Goal: Ask a question

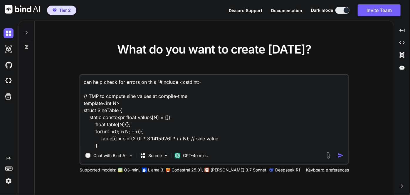
click at [232, 123] on textarea "can help check for errors on this "#include <cstdint> // TMP to compute sine va…" at bounding box center [214, 111] width 268 height 73
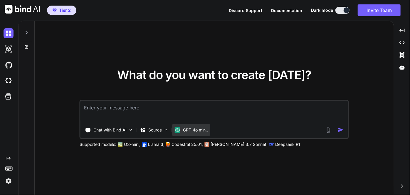
click at [192, 130] on p "GPT-4o min.." at bounding box center [195, 130] width 25 height 6
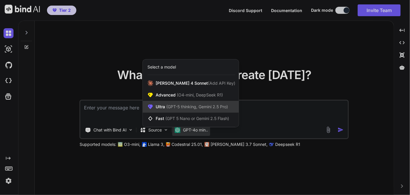
click at [173, 106] on span "(GPT-5 thinking, Gemini 2.5 Pro)" at bounding box center [196, 106] width 63 height 5
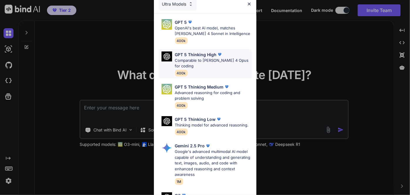
click at [202, 58] on p "Comparable to [PERSON_NAME] 4 Opus for coding" at bounding box center [213, 63] width 77 height 11
type textarea "x"
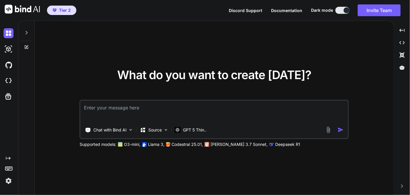
click at [182, 110] on textarea at bounding box center [214, 111] width 268 height 22
click at [167, 106] on textarea at bounding box center [214, 111] width 268 height 22
paste textarea "lo ipsumdol sitamet cons → adipisc elitse Doe ✅ — temporincid utlaboreet. DO Ma…"
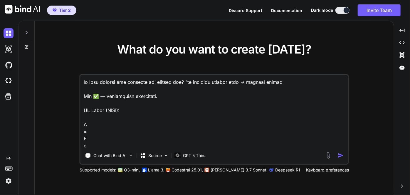
type textarea "lo ipsu dolorsi ame consecte adi elitsed doe? "te incididu utlabor etdo → magna…"
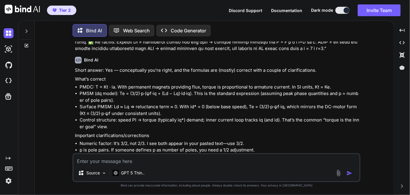
scroll to position [54, 0]
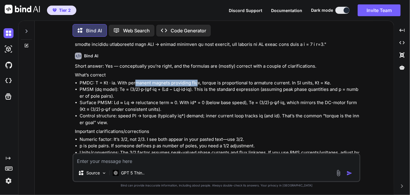
drag, startPoint x: 134, startPoint y: 82, endPoint x: 198, endPoint y: 80, distance: 63.4
click at [198, 80] on li "PMDC: T = Kt · ia. With permanent magnets providing flux, torque is proportiona…" at bounding box center [220, 83] width 280 height 7
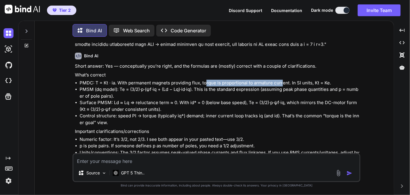
drag, startPoint x: 207, startPoint y: 81, endPoint x: 282, endPoint y: 82, distance: 74.9
click at [282, 82] on li "PMDC: T = Kt · ia. With permanent magnets providing flux, torque is proportiona…" at bounding box center [220, 83] width 280 height 7
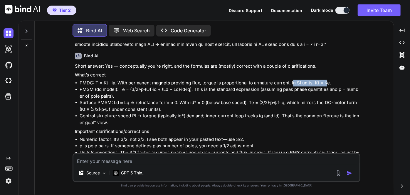
drag, startPoint x: 292, startPoint y: 82, endPoint x: 327, endPoint y: 82, distance: 34.9
click at [327, 82] on li "PMDC: T = Kt · ia. With permanent magnets providing flux, torque is proportiona…" at bounding box center [220, 83] width 280 height 7
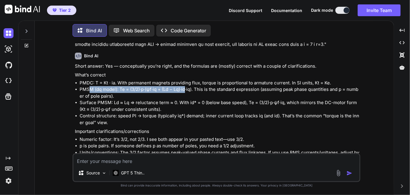
drag, startPoint x: 88, startPoint y: 89, endPoint x: 187, endPoint y: 88, distance: 98.7
click at [187, 88] on li "PMSM (dq model): Te = (3/2)·p·(ψf·iq + (Ld − Lq)·id·iq). This is the standard e…" at bounding box center [220, 92] width 280 height 13
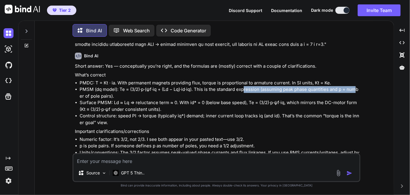
drag, startPoint x: 246, startPoint y: 90, endPoint x: 358, endPoint y: 91, distance: 111.9
click at [358, 91] on li "PMSM (dq model): Te = (3/2)·p·(ψf·iq + (Ld − Lq)·id·iq). This is the standard e…" at bounding box center [220, 92] width 280 height 13
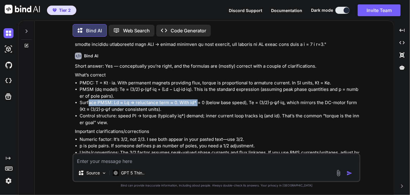
drag, startPoint x: 89, startPoint y: 103, endPoint x: 196, endPoint y: 101, distance: 106.6
click at [196, 101] on li "Surface PMSM: Ld ≈ Lq ⇒ reluctance term ≈ 0. With id* = 0 (below base speed), T…" at bounding box center [220, 105] width 280 height 13
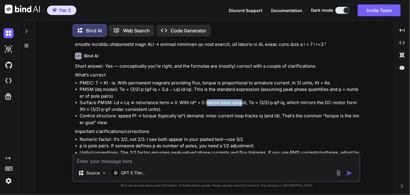
drag, startPoint x: 206, startPoint y: 101, endPoint x: 240, endPoint y: 104, distance: 33.9
click at [240, 104] on li "Surface PMSM: Ld ≈ Lq ⇒ reluctance term ≈ 0. With id* = 0 (below base speed), T…" at bounding box center [220, 105] width 280 height 13
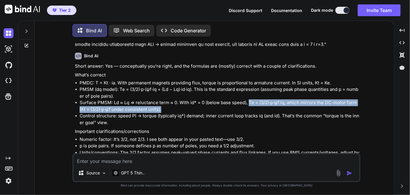
drag, startPoint x: 247, startPoint y: 103, endPoint x: 350, endPoint y: 108, distance: 102.6
click at [350, 108] on li "Surface PMSM: Ld ≈ Lq ⇒ reluctance term ≈ 0. With id* = 0 (below base speed), T…" at bounding box center [220, 105] width 280 height 13
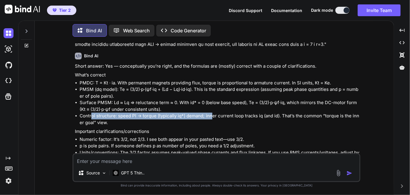
drag, startPoint x: 92, startPoint y: 117, endPoint x: 218, endPoint y: 116, distance: 126.6
click at [218, 116] on li "Control structure: speed PI → torque (typically iq*) demand; inner current loop…" at bounding box center [220, 118] width 280 height 13
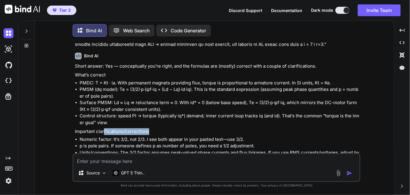
drag, startPoint x: 104, startPoint y: 130, endPoint x: 148, endPoint y: 129, distance: 44.1
click at [148, 129] on p "Important clarifications/corrections" at bounding box center [217, 131] width 284 height 7
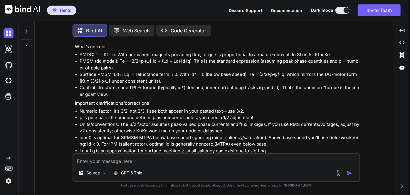
scroll to position [82, 0]
drag, startPoint x: 181, startPoint y: 119, endPoint x: 253, endPoint y: 117, distance: 72.0
click at [253, 117] on li "p is pole pairs. If someone defines p as number of poles, you need a 1/2 adjust…" at bounding box center [220, 117] width 280 height 7
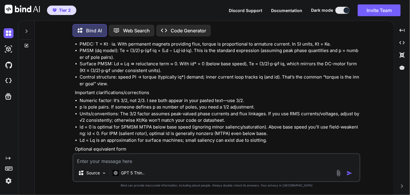
scroll to position [93, 0]
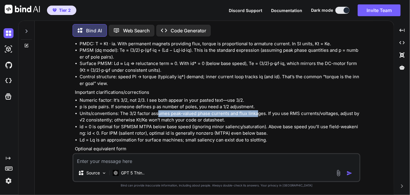
drag, startPoint x: 157, startPoint y: 113, endPoint x: 258, endPoint y: 112, distance: 100.1
click at [258, 112] on li "Units/conventions: The 3/2 factor assumes peak-valued phase currents and flux l…" at bounding box center [220, 116] width 280 height 13
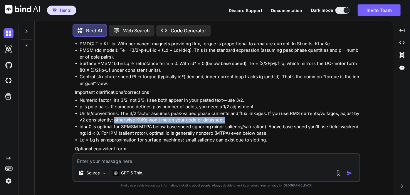
drag, startPoint x: 114, startPoint y: 121, endPoint x: 227, endPoint y: 117, distance: 112.8
click at [227, 117] on li "Units/conventions: The 3/2 factor assumes peak-valued phase currents and flux l…" at bounding box center [220, 116] width 280 height 13
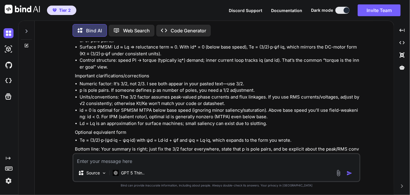
scroll to position [110, 0]
drag, startPoint x: 128, startPoint y: 109, endPoint x: 192, endPoint y: 110, distance: 63.7
click at [192, 110] on li "id = 0 is optimal for SPMSM MTPA below base speed (ignoring minor saliency/satu…" at bounding box center [220, 113] width 280 height 13
drag, startPoint x: 206, startPoint y: 109, endPoint x: 266, endPoint y: 110, distance: 60.2
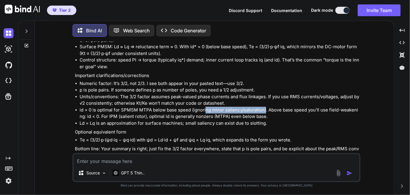
click at [266, 110] on li "id = 0 is optimal for SPMSM MTPA below base speed (ignoring minor saliency/satu…" at bounding box center [220, 113] width 280 height 13
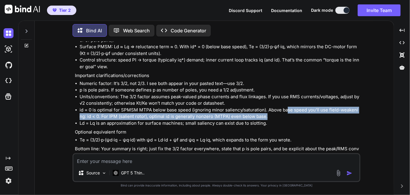
drag, startPoint x: 287, startPoint y: 112, endPoint x: 355, endPoint y: 117, distance: 67.5
click at [355, 117] on li "id = 0 is optimal for SPMSM MTPA below base speed (ignoring minor saliency/satu…" at bounding box center [220, 113] width 280 height 13
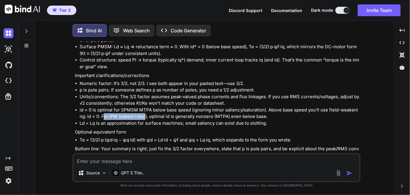
drag, startPoint x: 104, startPoint y: 116, endPoint x: 146, endPoint y: 115, distance: 41.7
click at [146, 115] on li "id = 0 is optimal for SPMSM MTPA below base speed (ignoring minor saliency/satu…" at bounding box center [220, 113] width 280 height 13
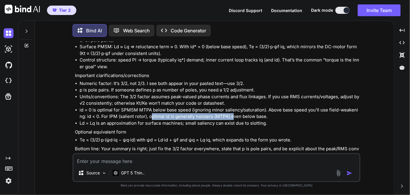
drag, startPoint x: 153, startPoint y: 115, endPoint x: 233, endPoint y: 117, distance: 80.5
click at [233, 117] on li "id = 0 is optimal for SPMSM MTPA below base speed (ignoring minor saliency/satu…" at bounding box center [220, 113] width 280 height 13
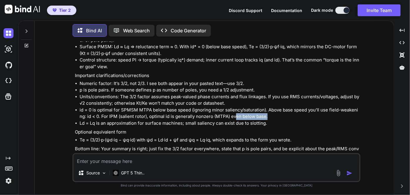
drag, startPoint x: 236, startPoint y: 117, endPoint x: 268, endPoint y: 115, distance: 32.9
click at [268, 115] on li "id = 0 is optimal for SPMSM MTPA below base speed (ignoring minor saliency/satu…" at bounding box center [220, 113] width 280 height 13
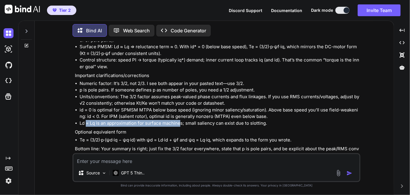
drag, startPoint x: 88, startPoint y: 125, endPoint x: 180, endPoint y: 124, distance: 92.8
click at [180, 124] on li "Ld = Lq is an approximation for surface machines; small saliency can exist due …" at bounding box center [220, 123] width 280 height 7
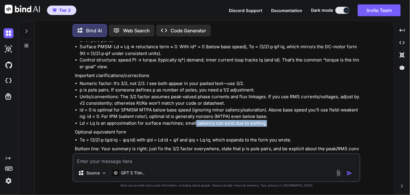
drag, startPoint x: 196, startPoint y: 124, endPoint x: 271, endPoint y: 122, distance: 74.6
click at [271, 122] on li "Ld = Lq is an approximation for surface machines; small saliency can exist due …" at bounding box center [220, 123] width 280 height 7
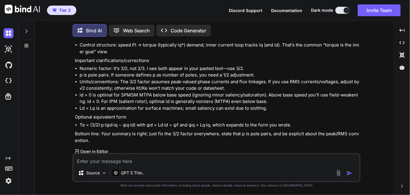
scroll to position [126, 0]
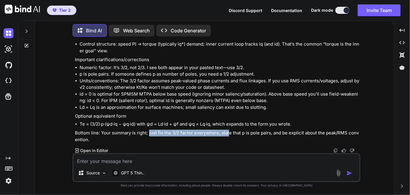
drag, startPoint x: 148, startPoint y: 132, endPoint x: 230, endPoint y: 134, distance: 81.9
click at [230, 134] on p "Bottom line: Your summary is right; just fix the 3/2 factor everywhere, state t…" at bounding box center [217, 136] width 284 height 13
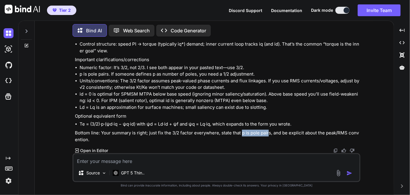
drag, startPoint x: 241, startPoint y: 132, endPoint x: 269, endPoint y: 132, distance: 27.9
click at [269, 132] on p "Bottom line: Your summary is right; just fix the 3/2 factor everywhere, state t…" at bounding box center [217, 136] width 284 height 13
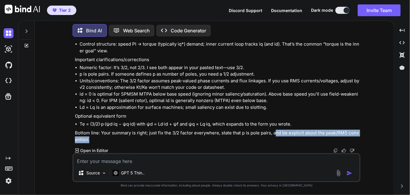
drag, startPoint x: 275, startPoint y: 133, endPoint x: 319, endPoint y: 140, distance: 44.4
click at [319, 140] on p "Bottom line: Your summary is right; just fix the 3/2 factor everywhere, state t…" at bounding box center [217, 136] width 284 height 13
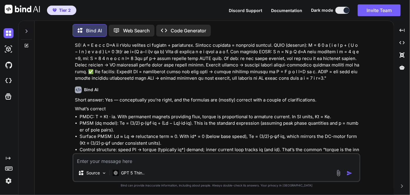
scroll to position [20, 0]
